Goal: Transaction & Acquisition: Download file/media

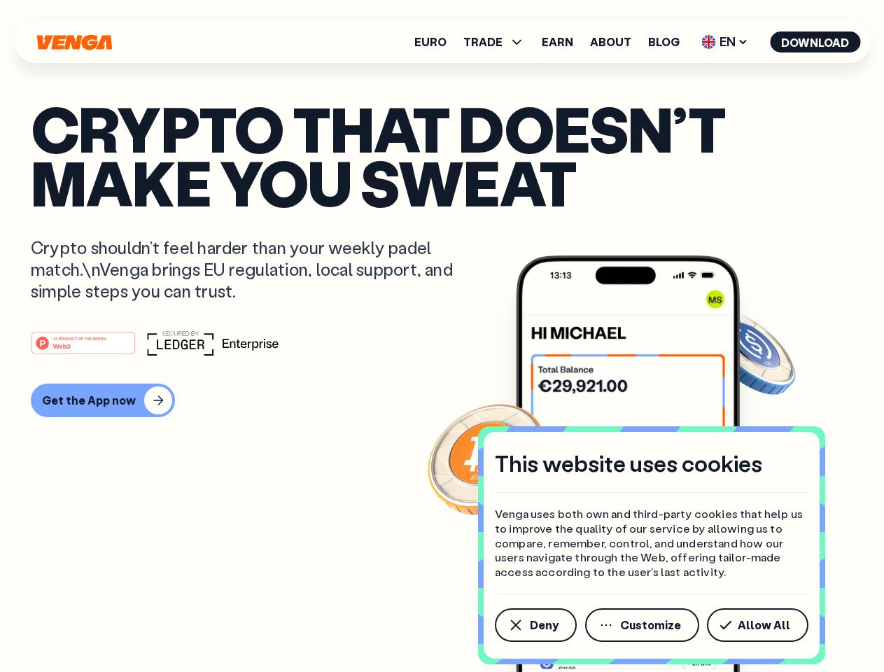
click at [442, 336] on div "#1 PRODUCT OF THE MONTH Web3" at bounding box center [442, 342] width 822 height 25
click at [535, 625] on span "Deny" at bounding box center [544, 624] width 29 height 11
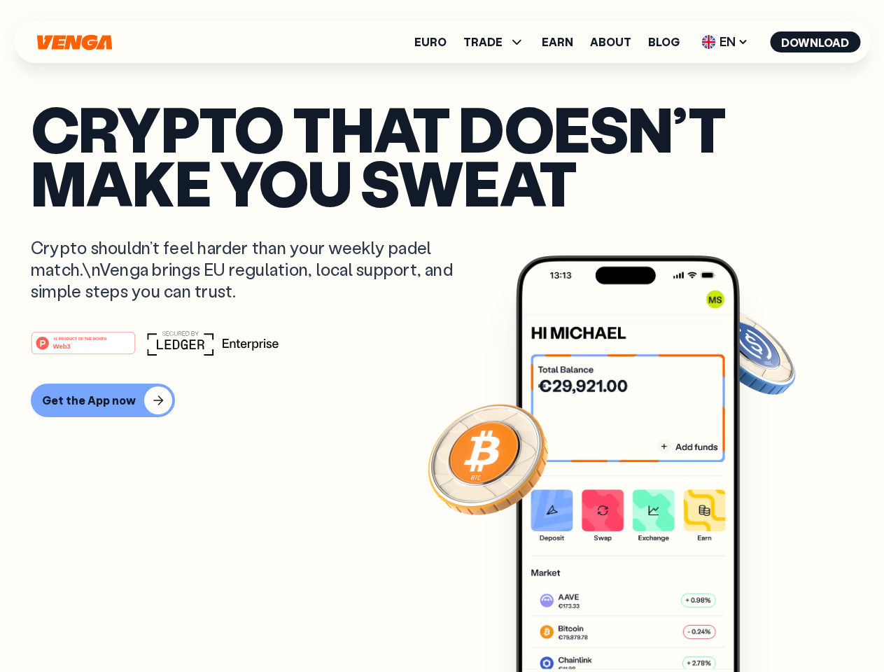
click at [643, 625] on img at bounding box center [628, 489] width 224 height 469
click at [760, 625] on article "Crypto that doesn’t make you sweat Crypto shouldn’t feel harder than your weekl…" at bounding box center [442, 363] width 822 height 525
click at [498, 42] on span "TRADE" at bounding box center [482, 41] width 39 height 11
click at [725, 42] on span "EN" at bounding box center [724, 42] width 57 height 22
click at [815, 42] on button "Download" at bounding box center [815, 41] width 90 height 21
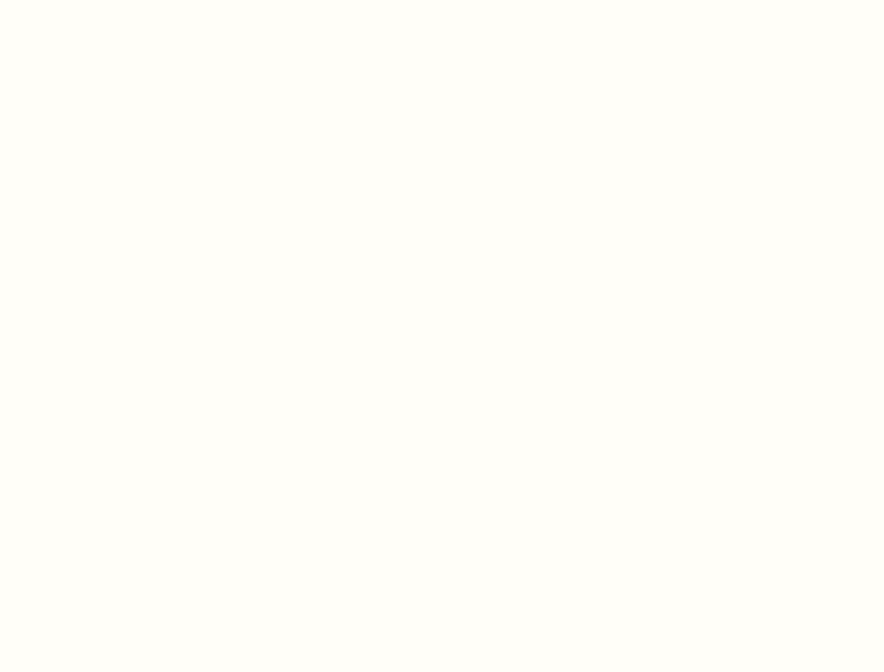
click at [442, 0] on html "This website uses cookies Venga uses both own and third-party cookies that help…" at bounding box center [442, 0] width 884 height 0
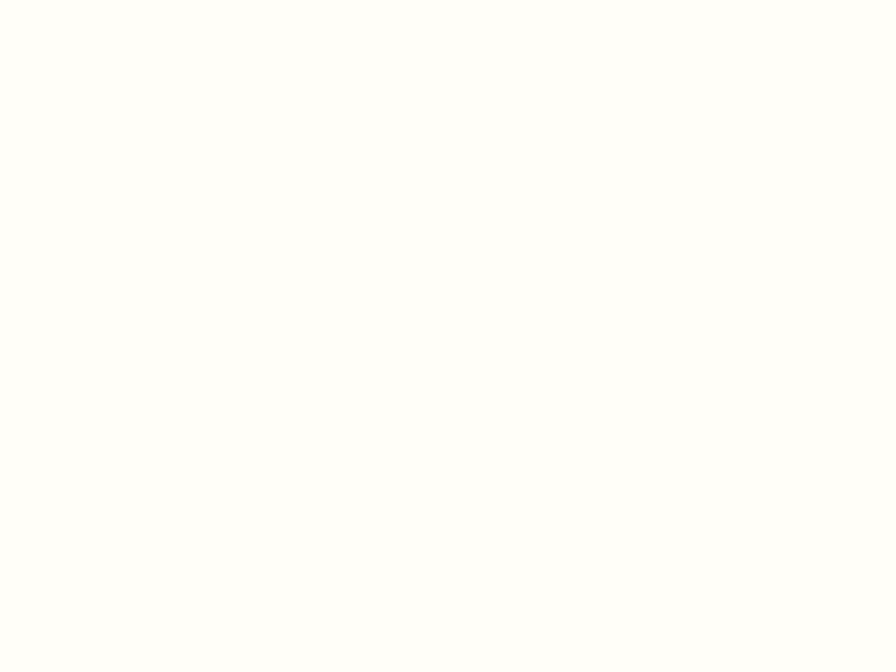
click at [101, 0] on html "This website uses cookies Venga uses both own and third-party cookies that help…" at bounding box center [448, 0] width 896 height 0
click at [85, 0] on html "This website uses cookies Venga uses both own and third-party cookies that help…" at bounding box center [448, 0] width 896 height 0
